Goal: Register for event/course

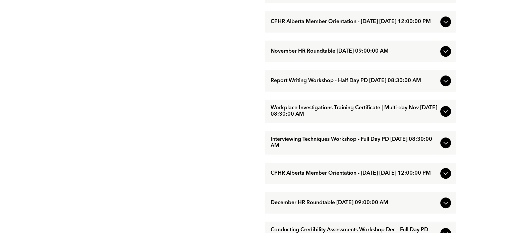
scroll to position [603, 0]
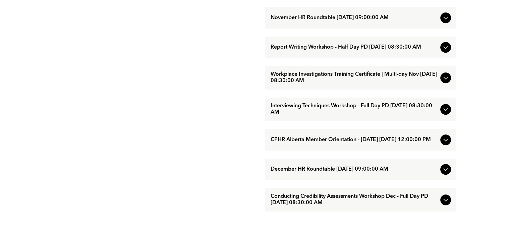
click at [362, 28] on div "November HR Roundtable [DATE] 09:00:00 AM" at bounding box center [360, 17] width 191 height 21
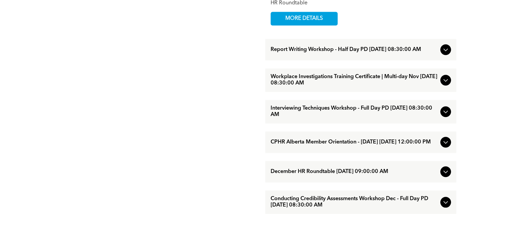
scroll to position [569, 0]
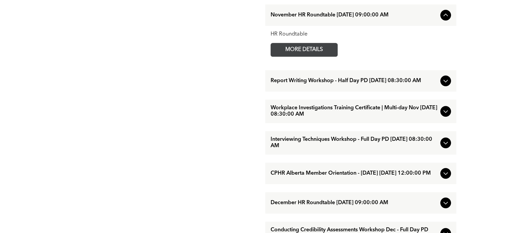
click at [307, 56] on span "MORE DETAILS" at bounding box center [303, 49] width 53 height 13
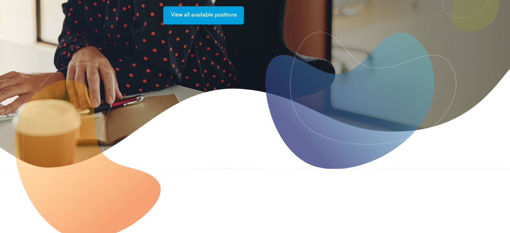
scroll to position [1842, 0]
